Goal: Task Accomplishment & Management: Manage account settings

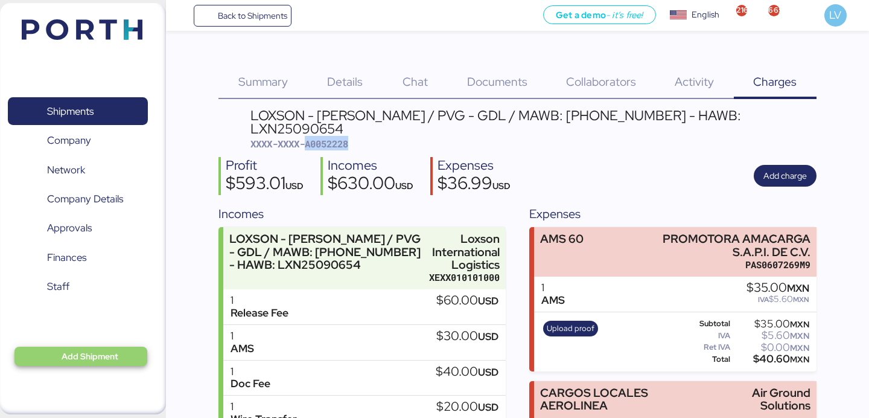
click at [96, 359] on span "Add Shipment" at bounding box center [90, 356] width 57 height 14
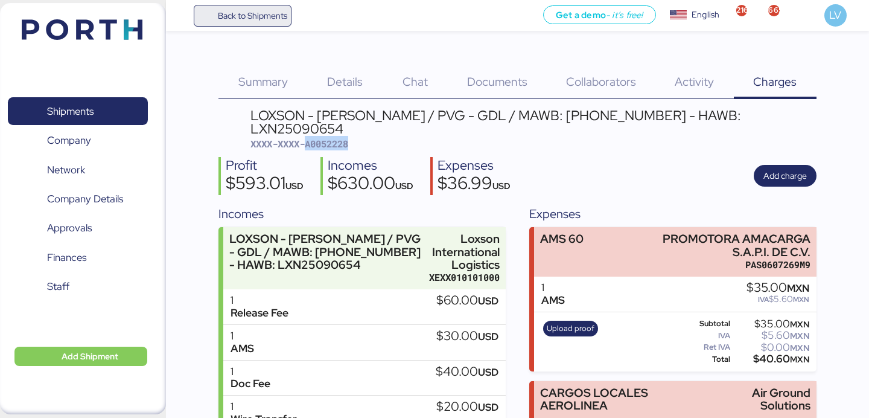
click at [258, 10] on span "Back to Shipments" at bounding box center [252, 15] width 69 height 14
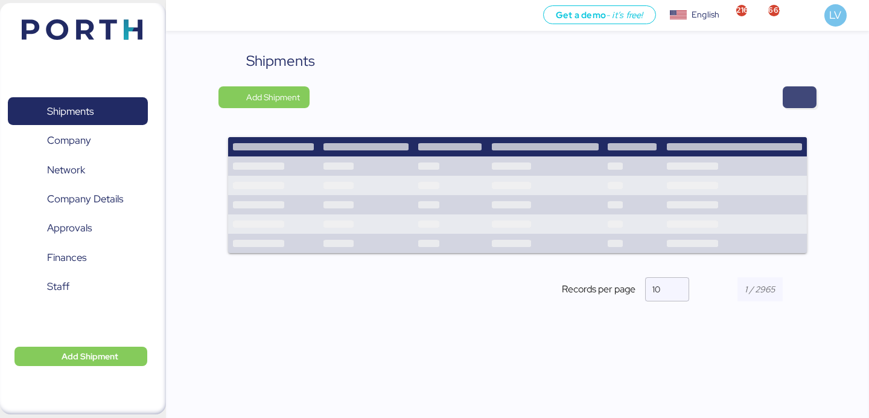
click at [784, 93] on span "button" at bounding box center [800, 97] width 34 height 22
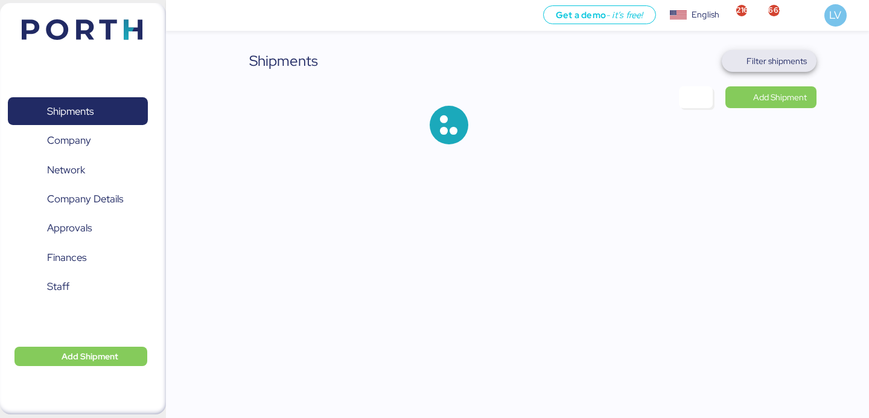
click at [764, 60] on span "Filter shipments" at bounding box center [777, 61] width 60 height 14
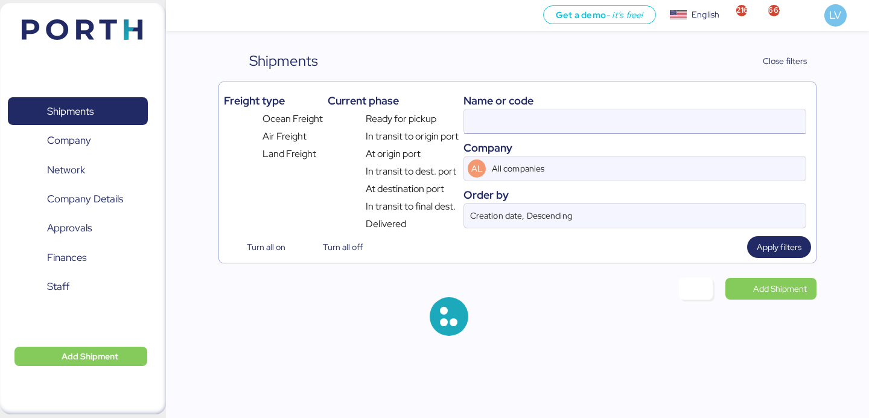
click at [680, 113] on input at bounding box center [635, 121] width 342 height 24
type input "[GEOGRAPHIC_DATA]"
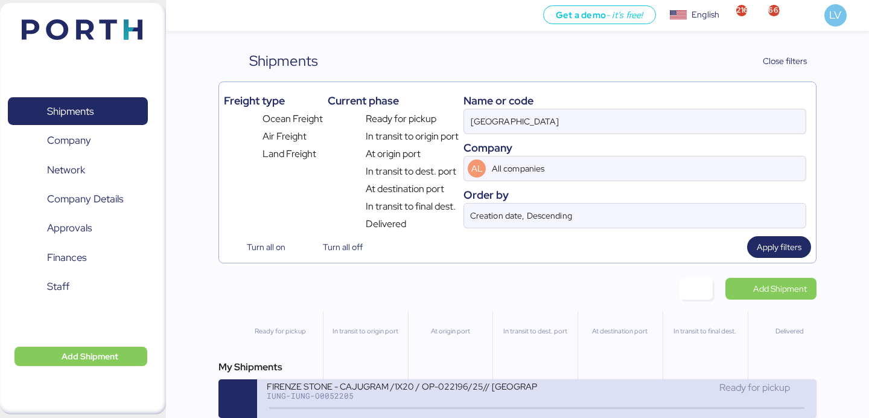
click at [592, 391] on div "Ready for pickup" at bounding box center [672, 387] width 270 height 14
